Goal: Transaction & Acquisition: Purchase product/service

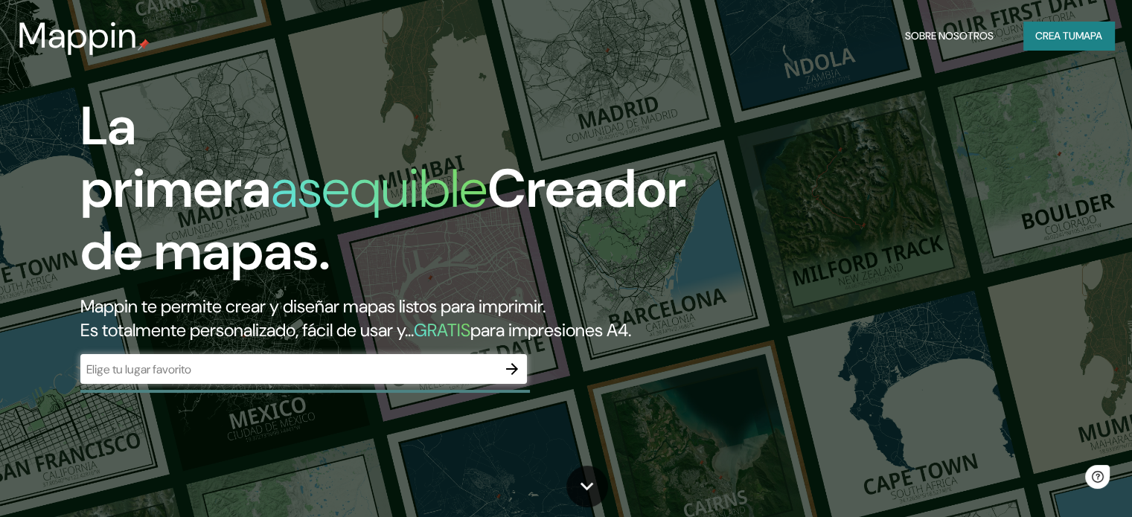
click at [274, 383] on div "​" at bounding box center [303, 369] width 447 height 30
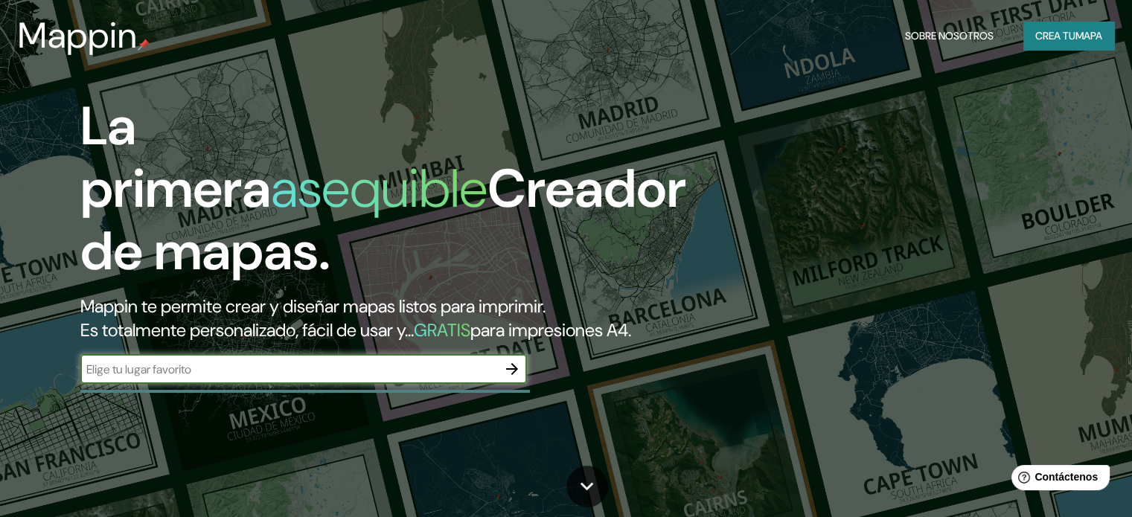
type input "c"
type input "municipio de [GEOGRAPHIC_DATA]"
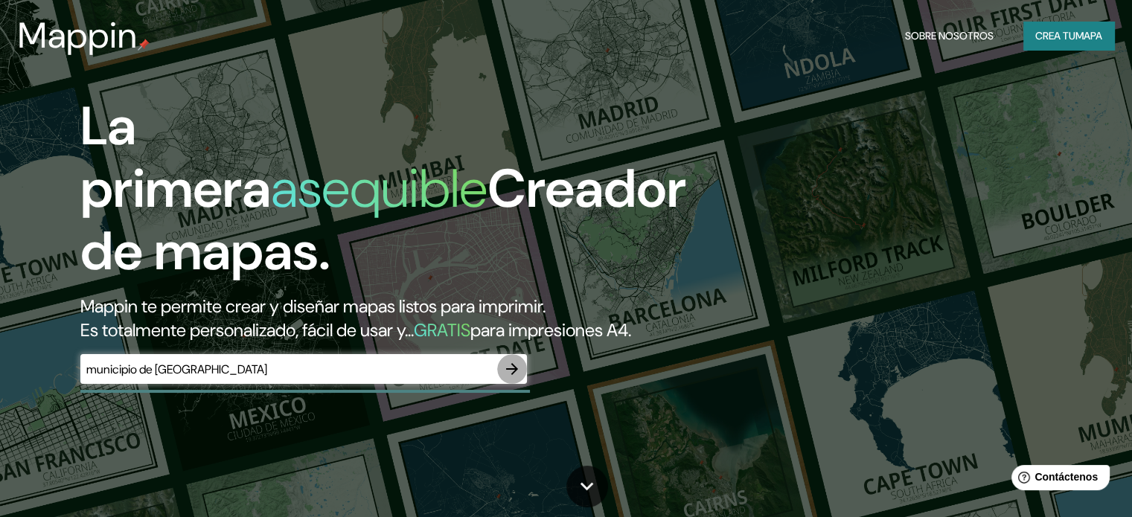
click at [515, 375] on icon "button" at bounding box center [512, 369] width 12 height 12
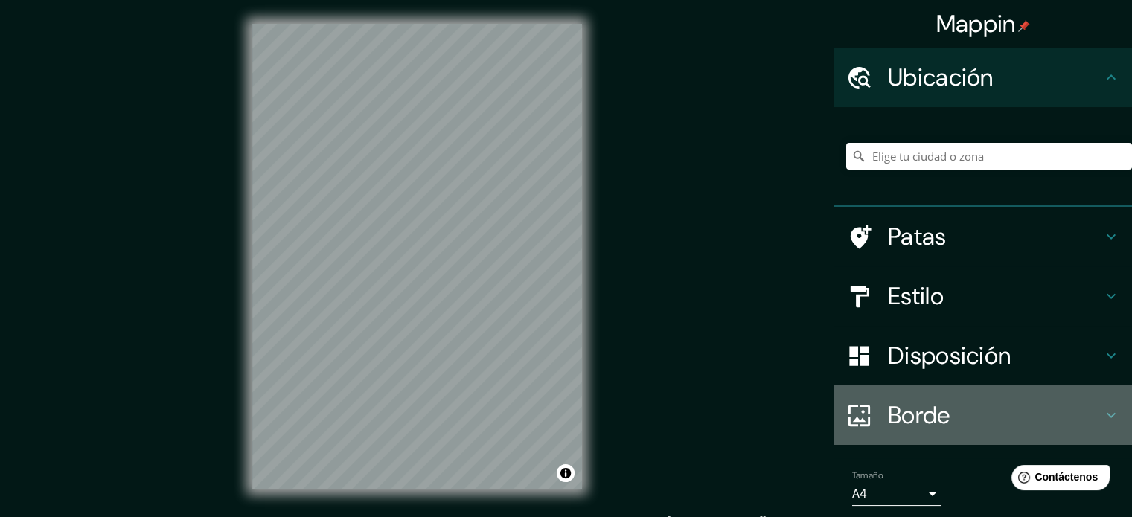
click at [1105, 411] on icon at bounding box center [1112, 415] width 18 height 18
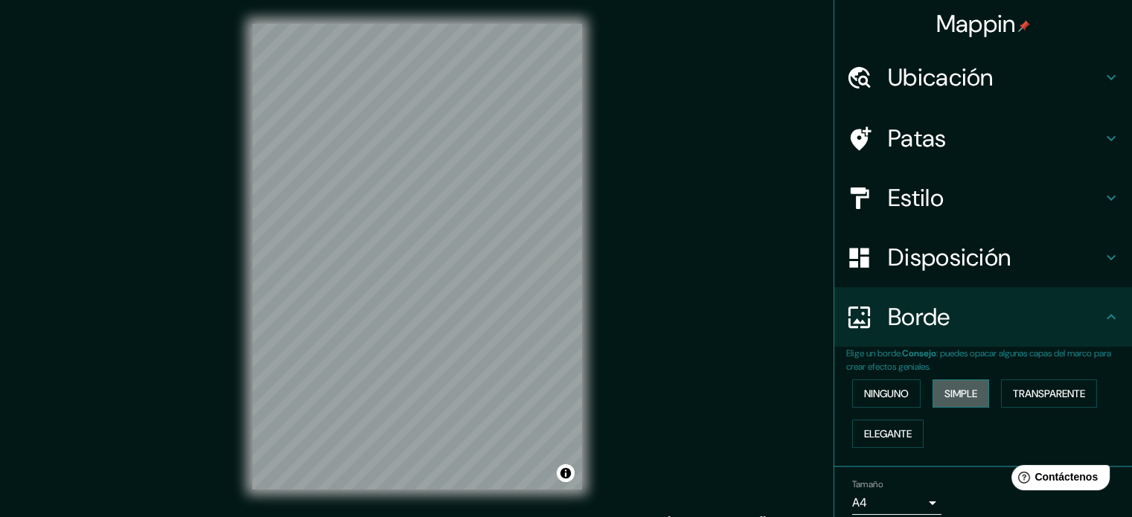
click at [946, 398] on font "Simple" at bounding box center [961, 393] width 33 height 13
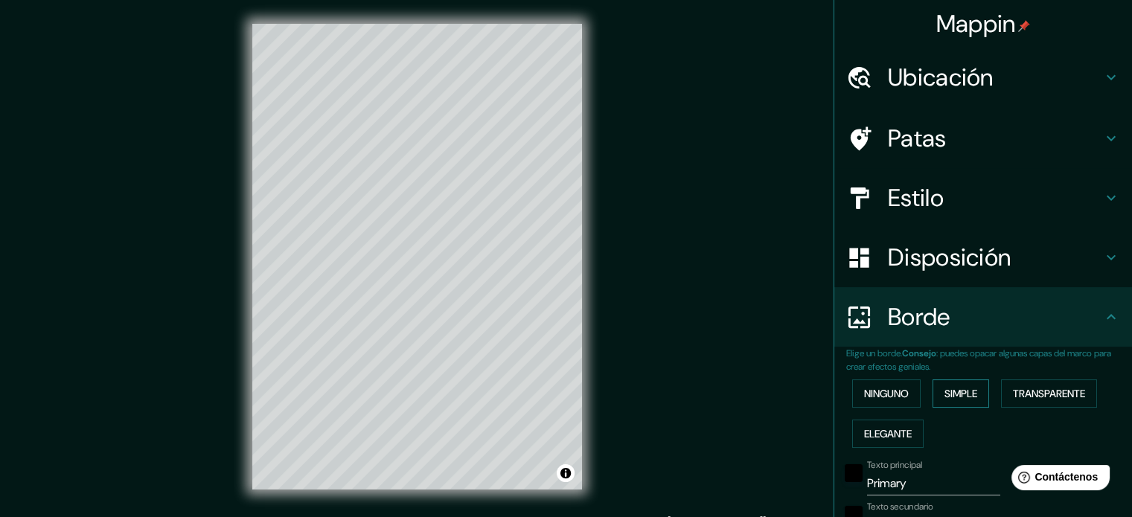
click at [946, 398] on font "Simple" at bounding box center [961, 393] width 33 height 13
type input "177"
type input "35"
click at [881, 396] on font "Ninguno" at bounding box center [886, 393] width 45 height 13
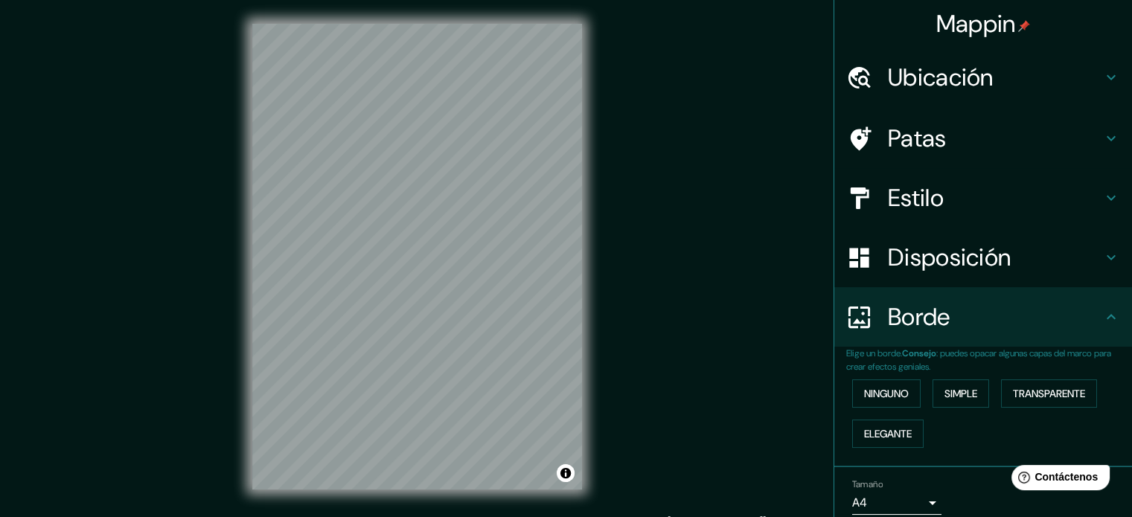
click at [948, 264] on font "Disposición" at bounding box center [949, 257] width 123 height 31
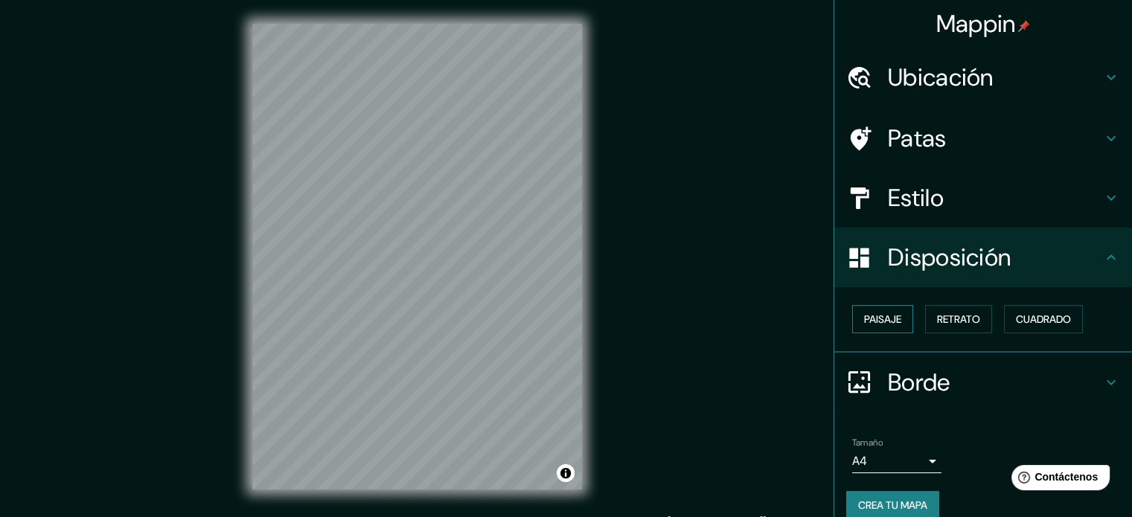
click at [864, 324] on font "Paisaje" at bounding box center [882, 319] width 37 height 13
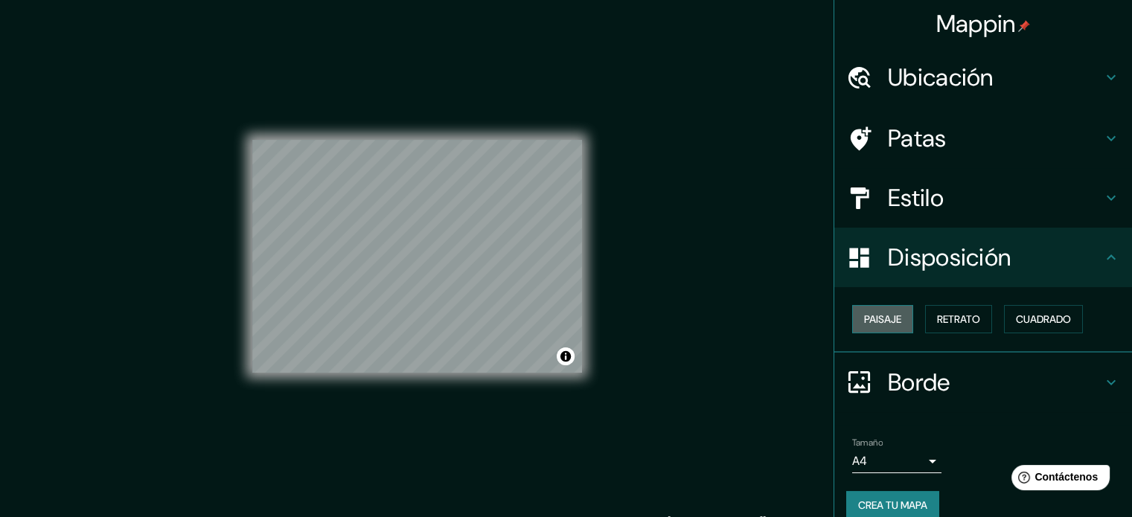
click at [864, 323] on font "Paisaje" at bounding box center [882, 319] width 37 height 13
click at [937, 313] on font "Retrato" at bounding box center [958, 319] width 43 height 13
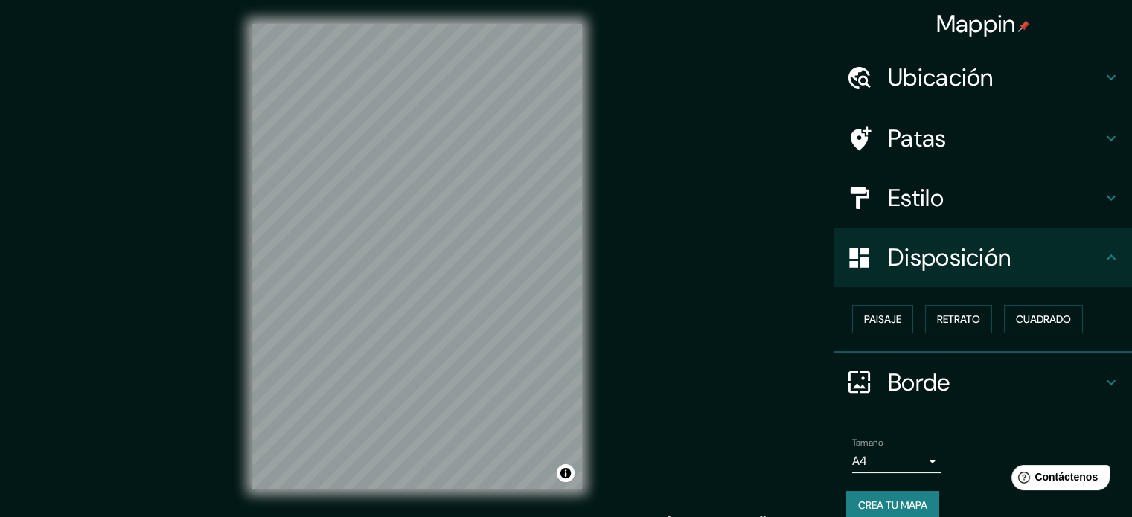
click at [902, 207] on font "Estilo" at bounding box center [916, 197] width 56 height 31
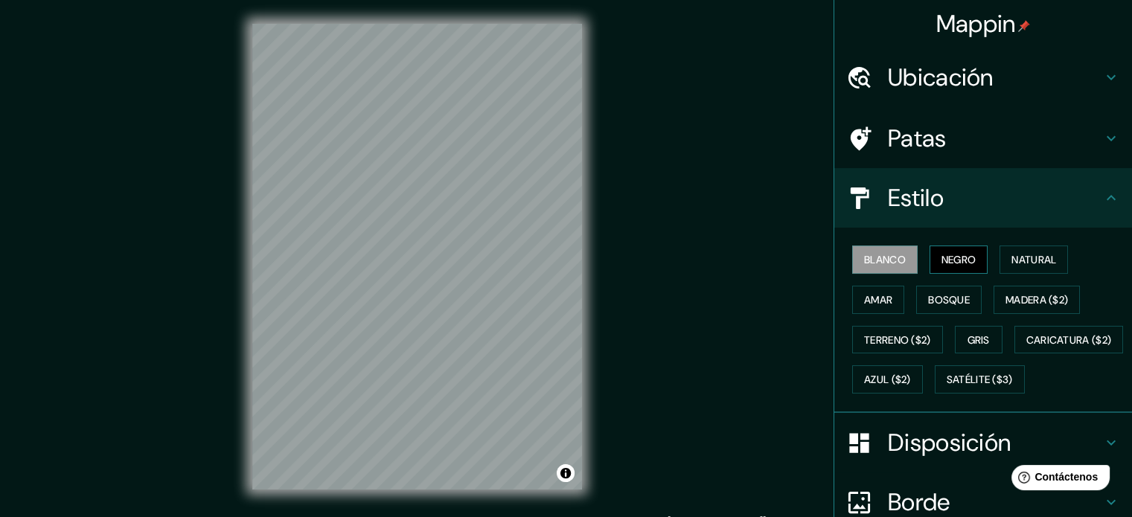
click at [930, 250] on button "Negro" at bounding box center [959, 260] width 59 height 28
click at [872, 257] on font "Blanco" at bounding box center [885, 259] width 42 height 13
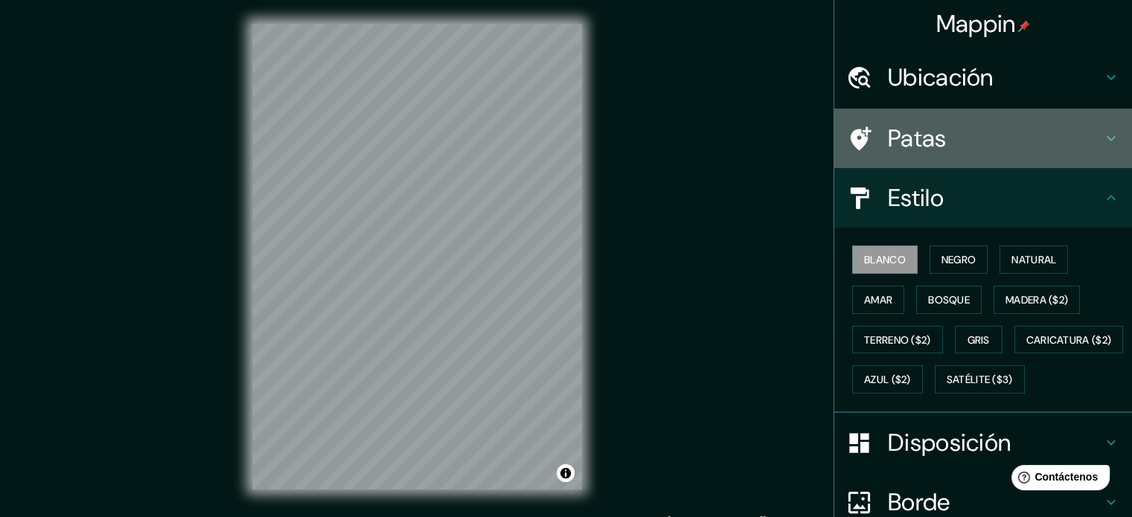
click at [935, 151] on h4 "Patas" at bounding box center [995, 139] width 214 height 30
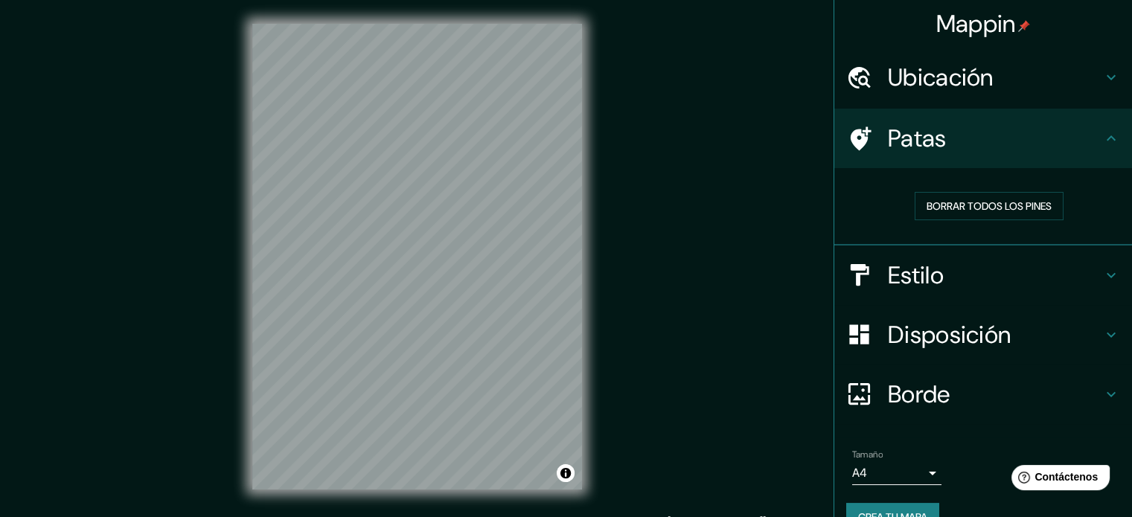
click at [1063, 79] on h4 "Ubicación" at bounding box center [995, 78] width 214 height 30
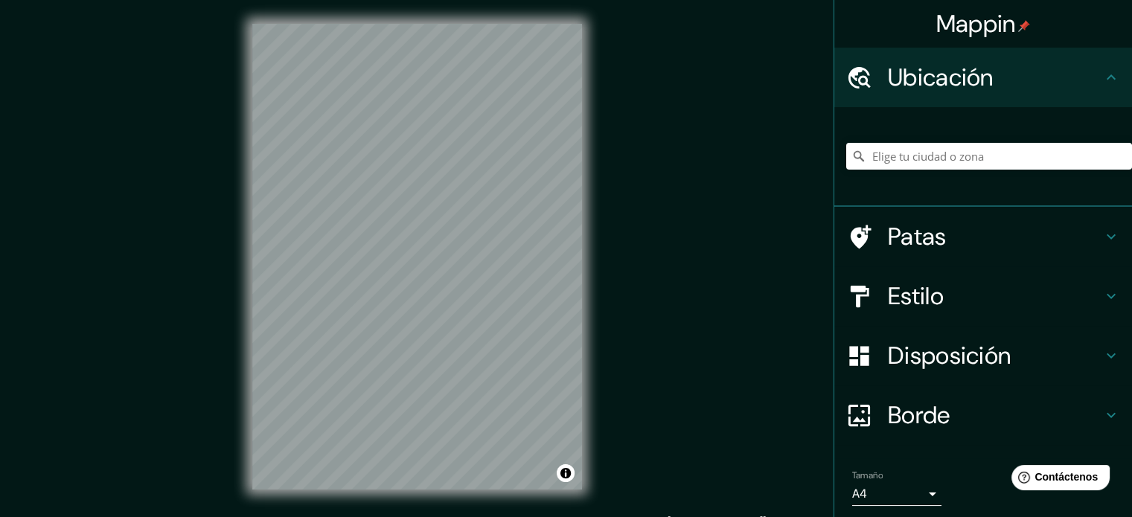
click at [1066, 80] on h4 "Ubicación" at bounding box center [995, 78] width 214 height 30
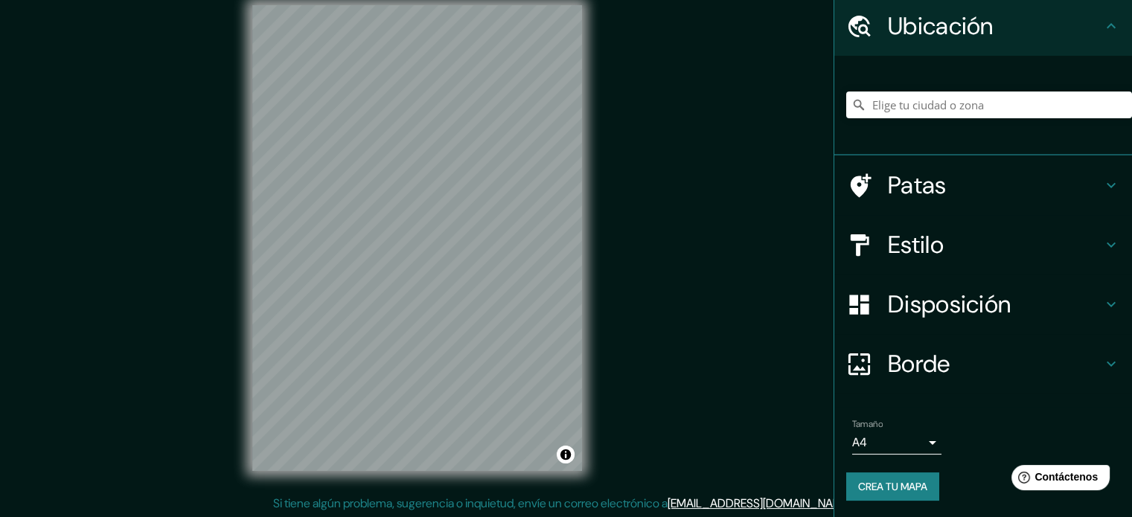
scroll to position [19, 0]
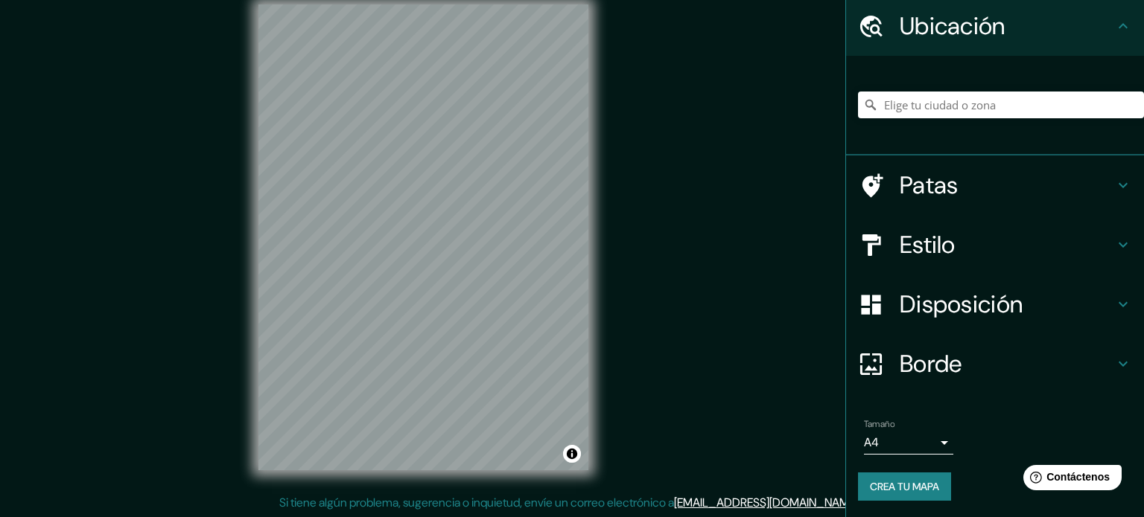
click at [920, 439] on body "Mappin Ubicación Patas Estilo Disposición Borde Elige un borde. Consejo : puede…" at bounding box center [572, 239] width 1144 height 517
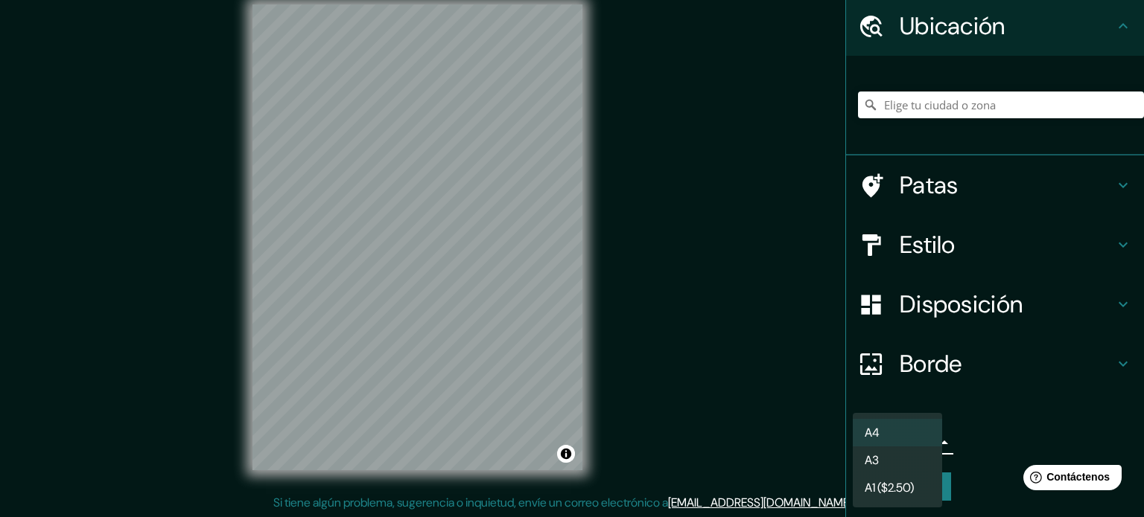
click at [974, 421] on div at bounding box center [572, 258] width 1144 height 517
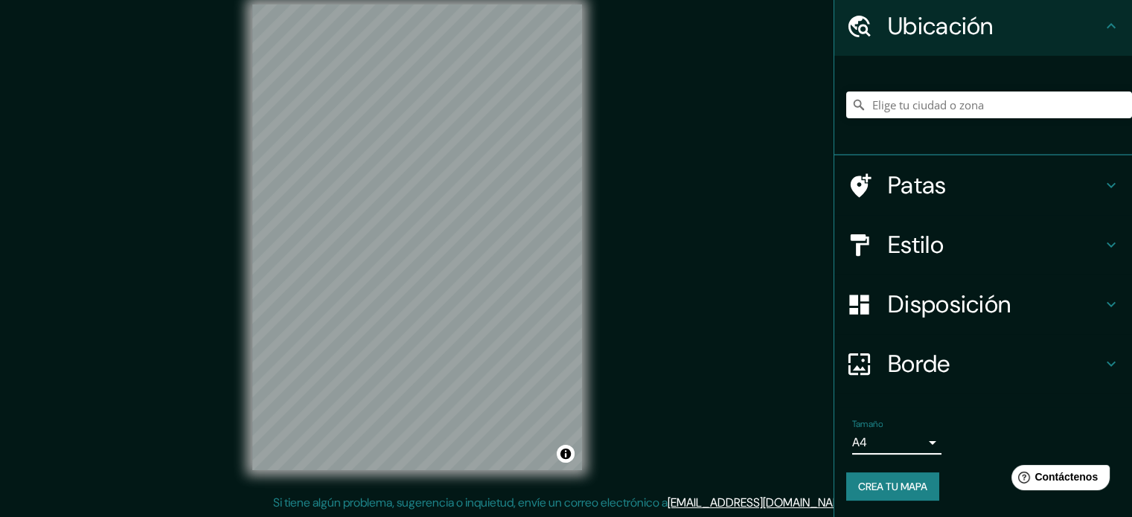
click at [899, 488] on font "Crea tu mapa" at bounding box center [892, 486] width 69 height 13
click at [891, 488] on div "Crea tu mapa" at bounding box center [983, 487] width 274 height 28
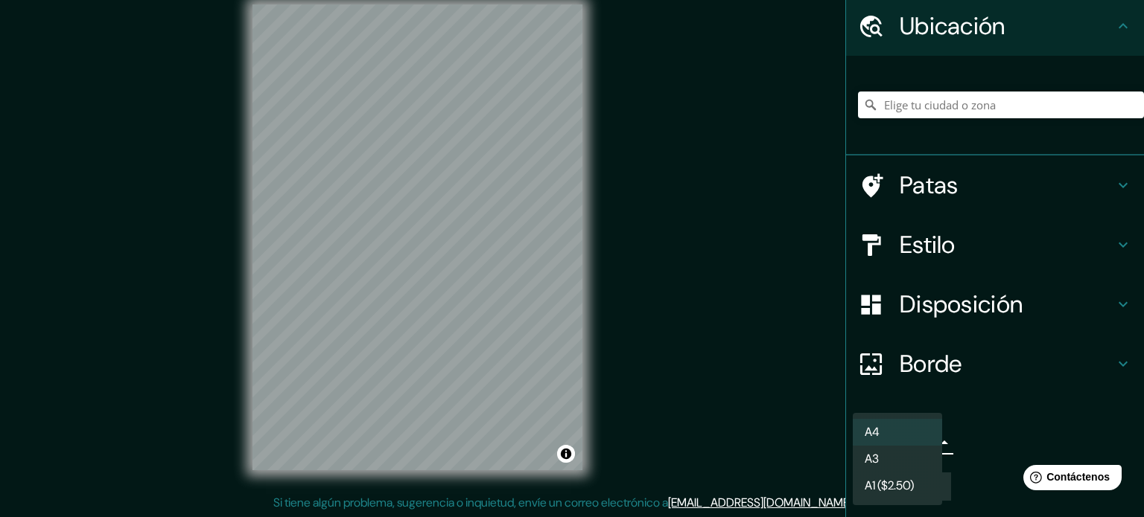
click at [924, 442] on body "Mappin Ubicación Patas Estilo Disposición Borde Elige un borde. Consejo : puede…" at bounding box center [572, 239] width 1144 height 517
click at [954, 436] on div at bounding box center [572, 258] width 1144 height 517
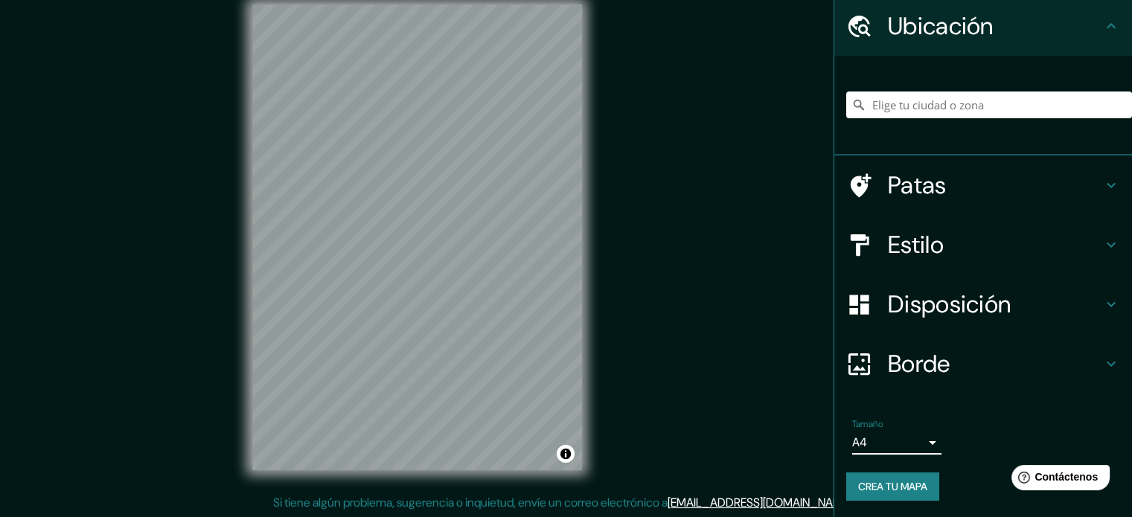
click at [923, 487] on button "Crea tu mapa" at bounding box center [892, 487] width 93 height 28
drag, startPoint x: 1049, startPoint y: 475, endPoint x: 1055, endPoint y: 348, distance: 127.4
click at [1055, 459] on html "Help Contáctenos" at bounding box center [1058, 474] width 116 height 31
click at [955, 310] on font "Disposición" at bounding box center [949, 304] width 123 height 31
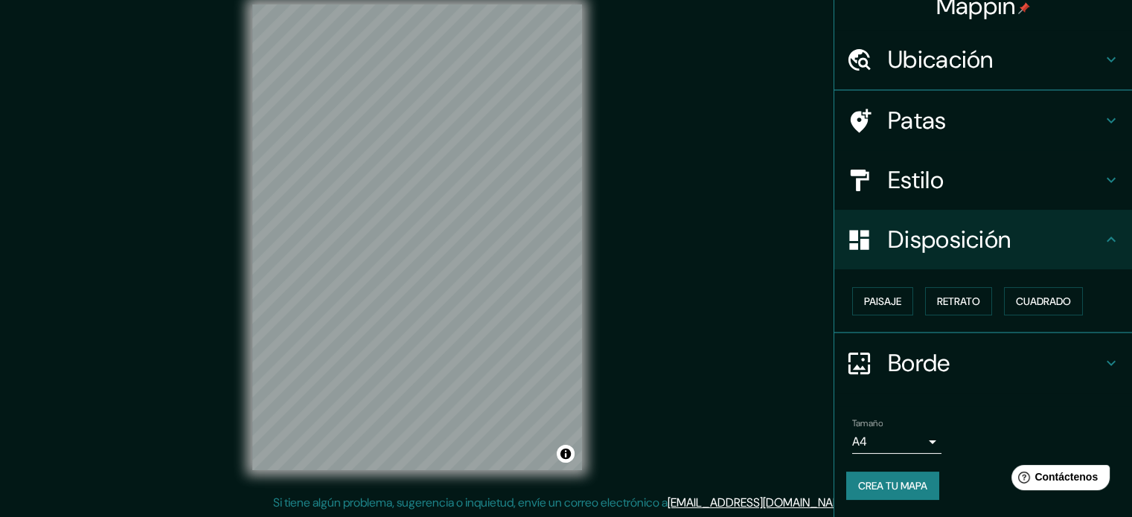
scroll to position [18, 0]
click at [989, 187] on h4 "Estilo" at bounding box center [995, 180] width 214 height 30
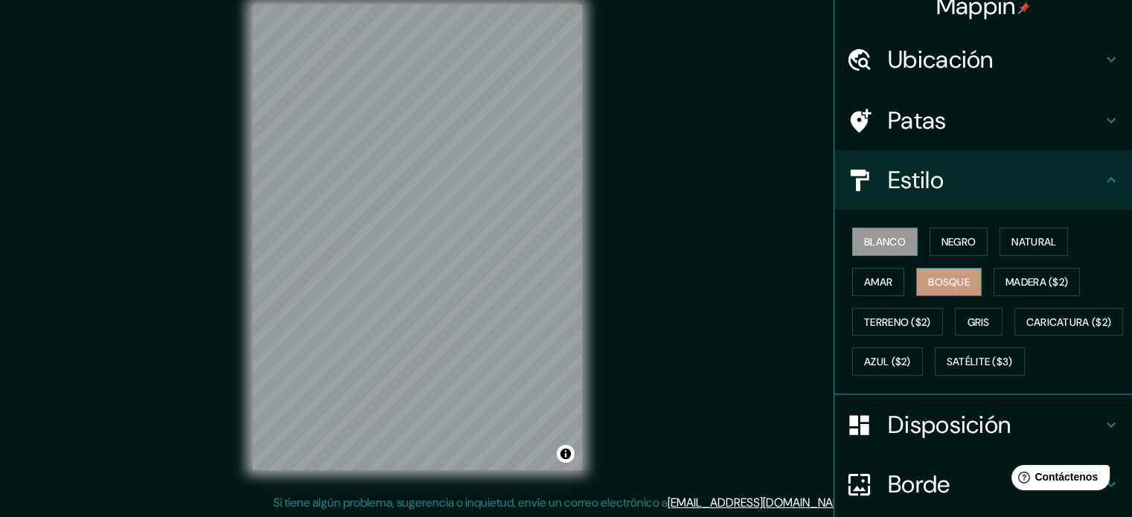
click at [941, 272] on font "Bosque" at bounding box center [949, 281] width 42 height 19
click at [879, 282] on font "Amar" at bounding box center [878, 281] width 28 height 13
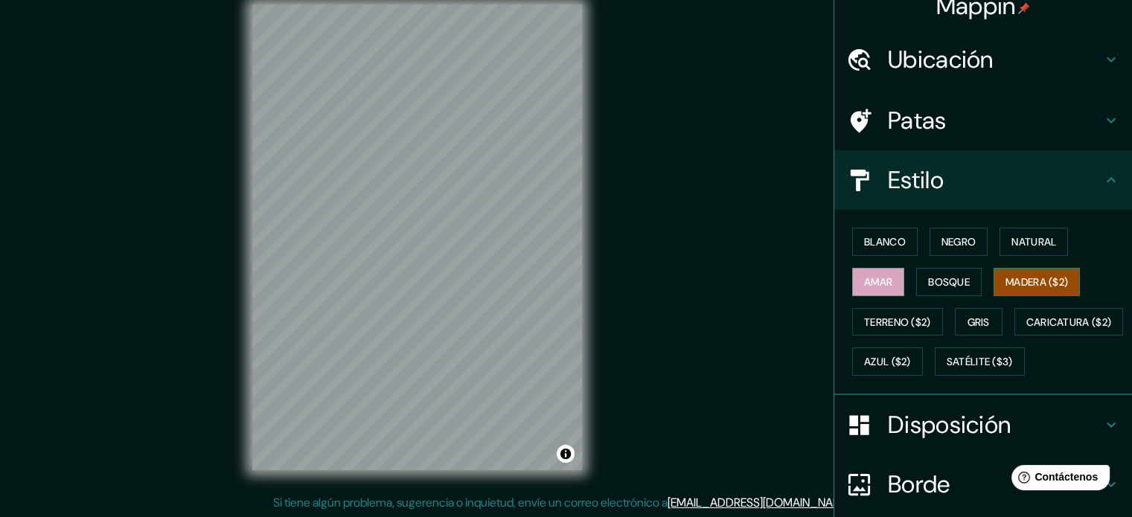
click at [1030, 275] on font "Madera ($2)" at bounding box center [1037, 281] width 63 height 13
click at [897, 324] on font "Terreno ($2)" at bounding box center [897, 322] width 67 height 13
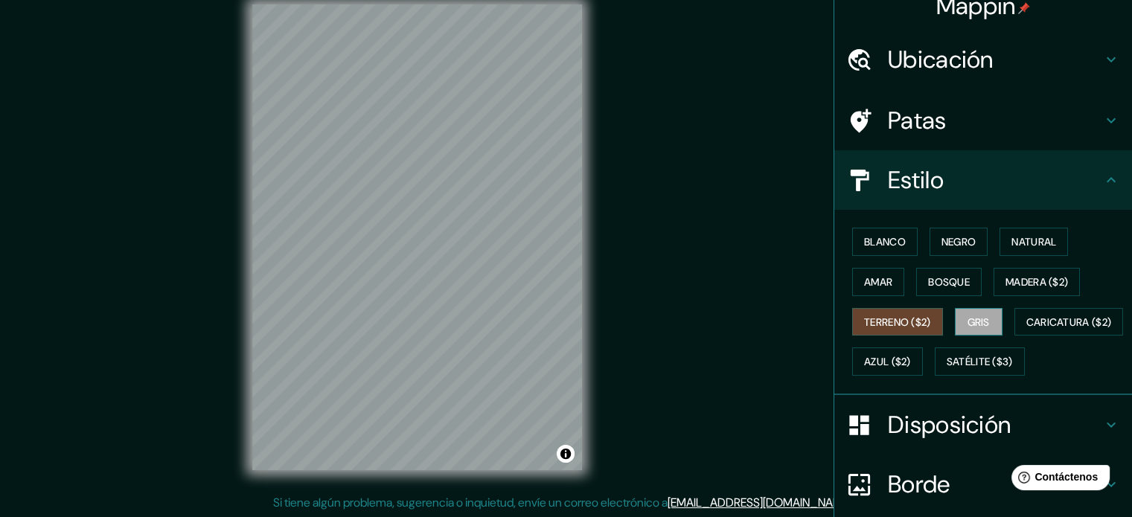
click at [979, 313] on font "Gris" at bounding box center [979, 322] width 22 height 19
click at [1027, 329] on font "Caricatura ($2)" at bounding box center [1070, 322] width 86 height 13
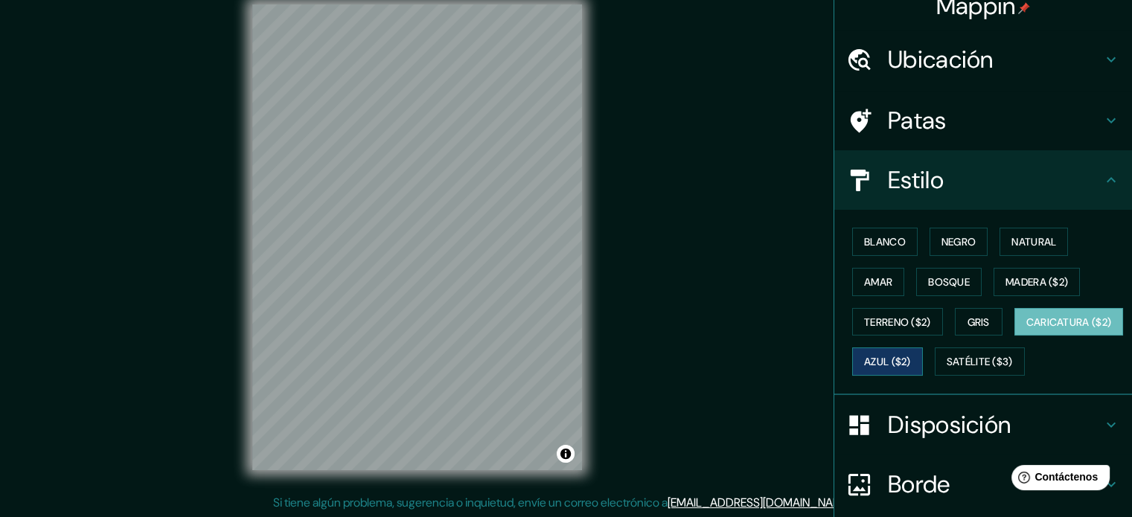
click at [911, 358] on font "Azul ($2)" at bounding box center [887, 362] width 47 height 13
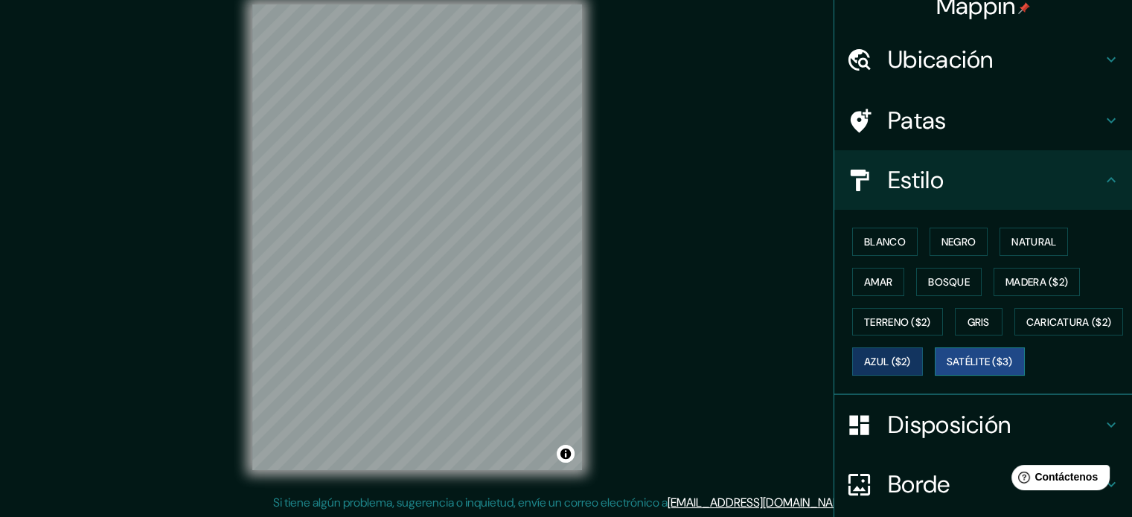
click at [947, 369] on font "Satélite ($3)" at bounding box center [980, 362] width 66 height 13
click at [953, 235] on font "Negro" at bounding box center [959, 241] width 35 height 13
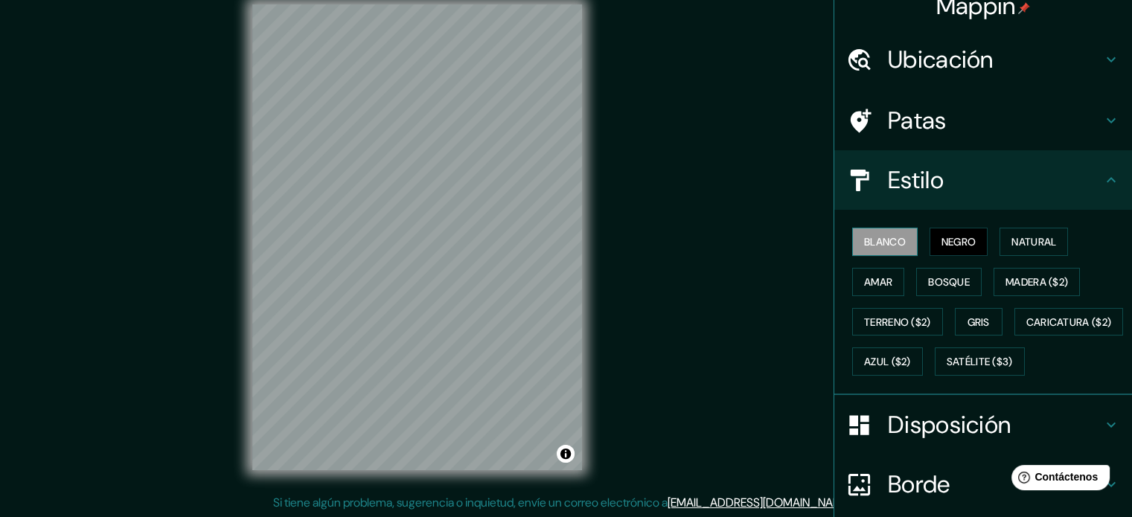
click at [888, 240] on font "Blanco" at bounding box center [885, 241] width 42 height 13
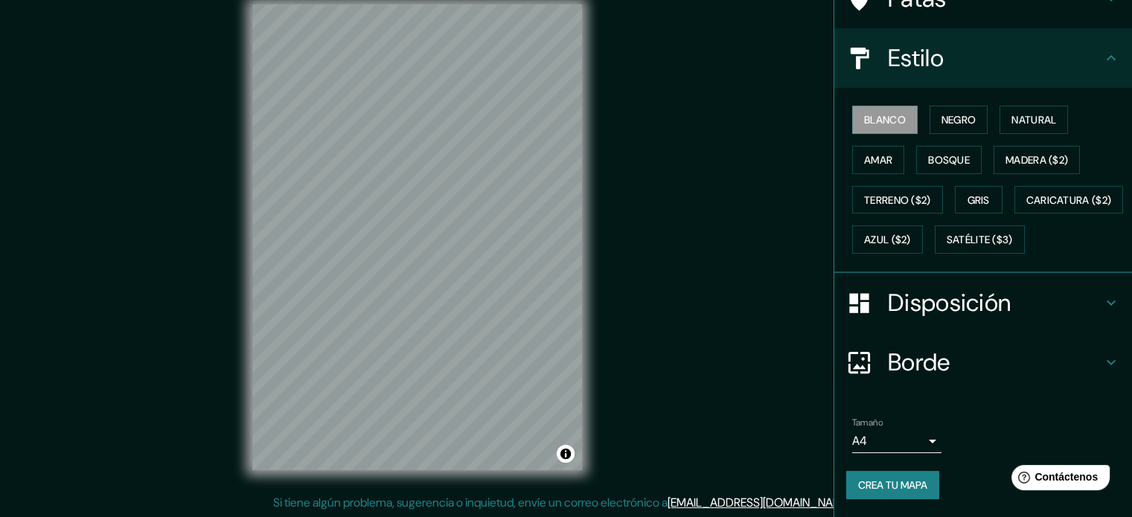
scroll to position [176, 0]
click at [898, 488] on font "Crea tu mapa" at bounding box center [892, 485] width 69 height 13
click at [896, 484] on div "Crea tu mapa" at bounding box center [983, 485] width 274 height 28
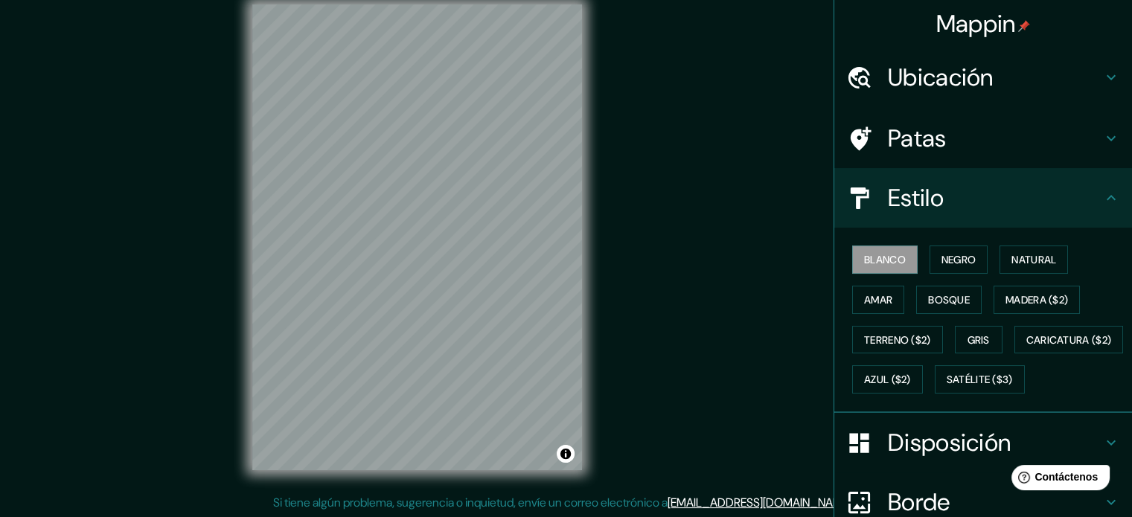
scroll to position [0, 0]
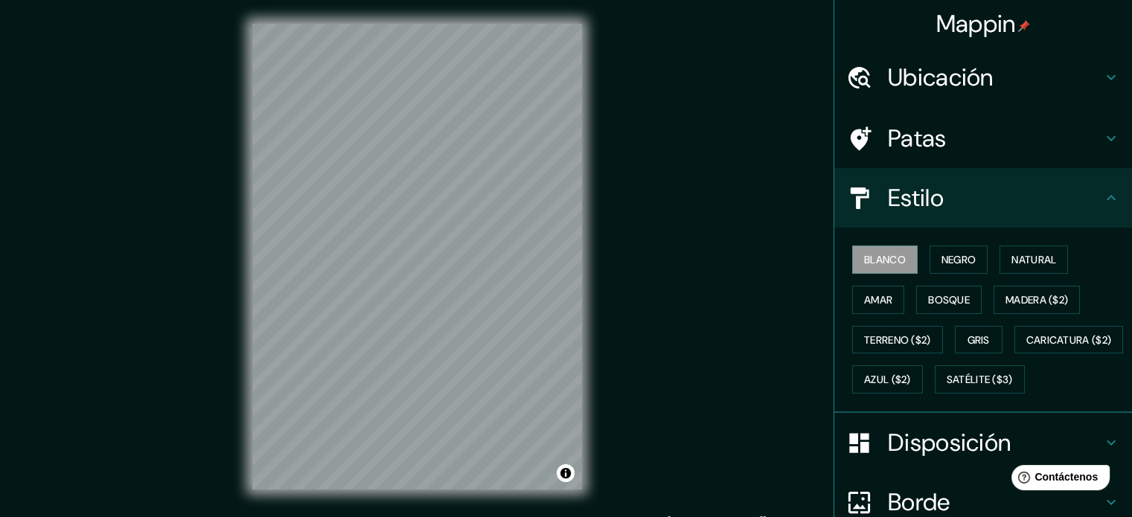
click at [972, 152] on h4 "Patas" at bounding box center [995, 139] width 214 height 30
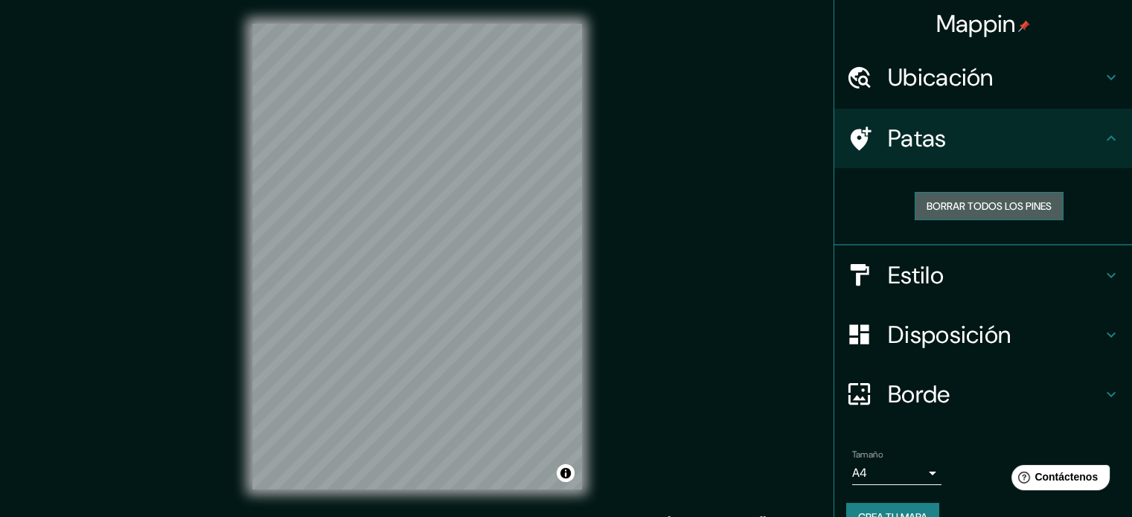
click at [954, 205] on font "Borrar todos los pines" at bounding box center [989, 206] width 125 height 13
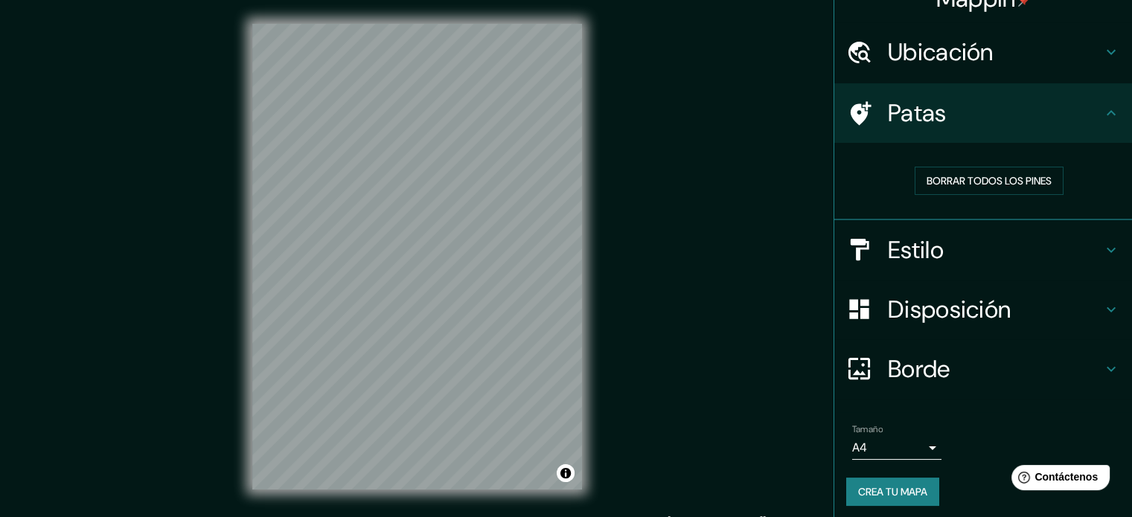
scroll to position [30, 0]
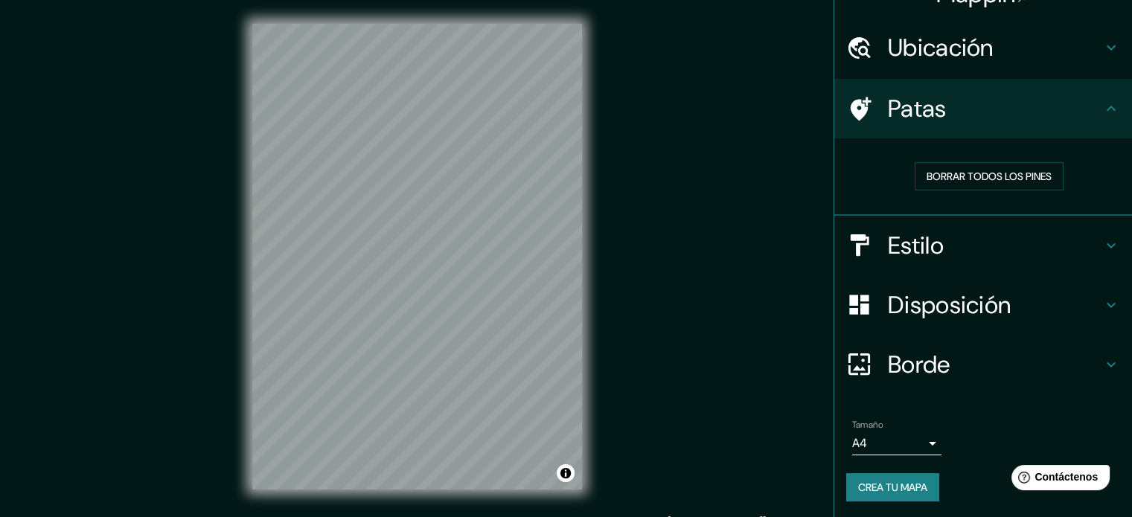
click at [886, 483] on font "Crea tu mapa" at bounding box center [892, 487] width 69 height 13
